Goal: Task Accomplishment & Management: Complete application form

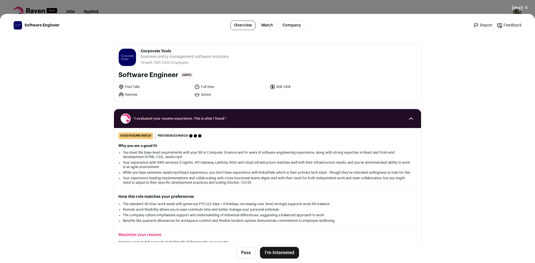
drag, startPoint x: 138, startPoint y: 51, endPoint x: 174, endPoint y: 51, distance: 35.7
click at [172, 51] on header "Corporate Tools [DOMAIN_NAME] Public / Private Private Valuation Unknown Compan…" at bounding box center [267, 57] width 298 height 18
copy span "Corporate Tools"
click at [516, 9] on button "(esc) ✕" at bounding box center [520, 8] width 30 height 12
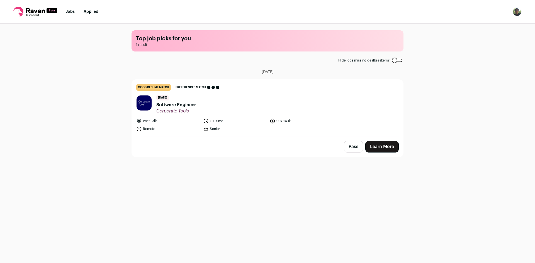
click at [176, 105] on span "Software Engineer" at bounding box center [176, 105] width 40 height 7
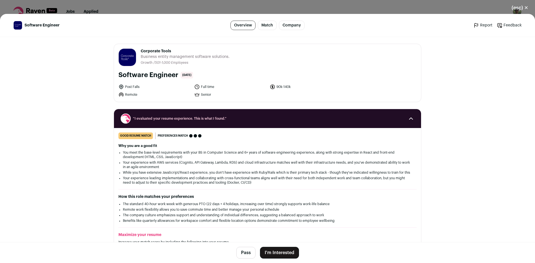
click at [282, 251] on button "I'm Interested" at bounding box center [279, 253] width 39 height 12
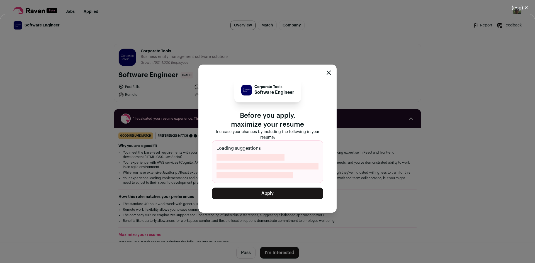
click at [288, 195] on button "Apply" at bounding box center [267, 194] width 111 height 12
